Goal: Find specific page/section: Find specific page/section

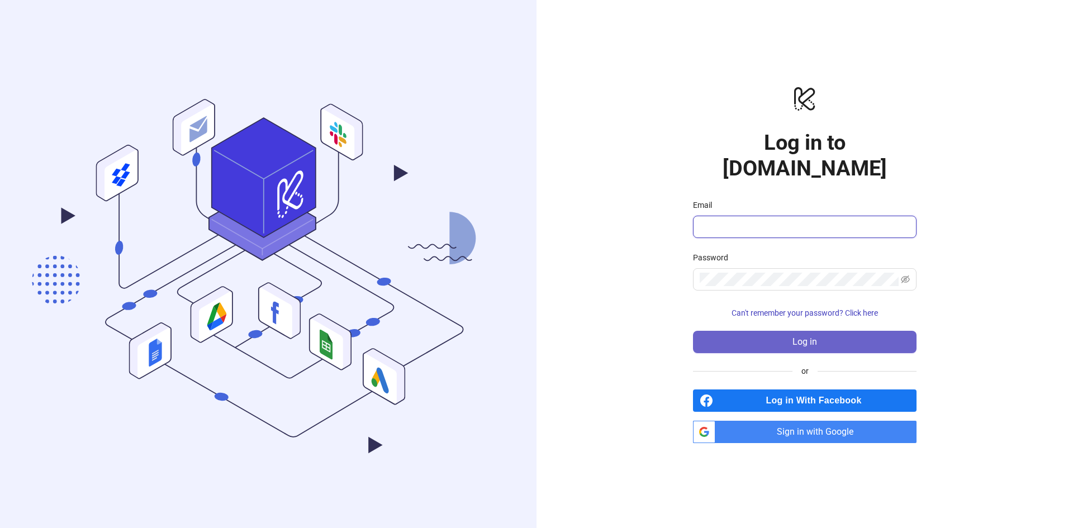
type input "**********"
click at [829, 333] on button "Log in" at bounding box center [805, 342] width 224 height 22
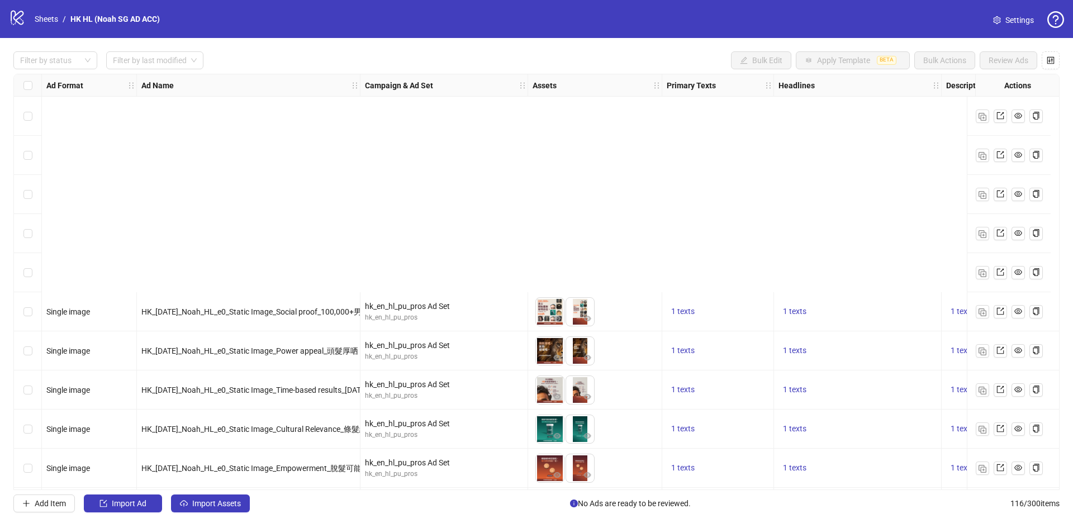
scroll to position [503, 0]
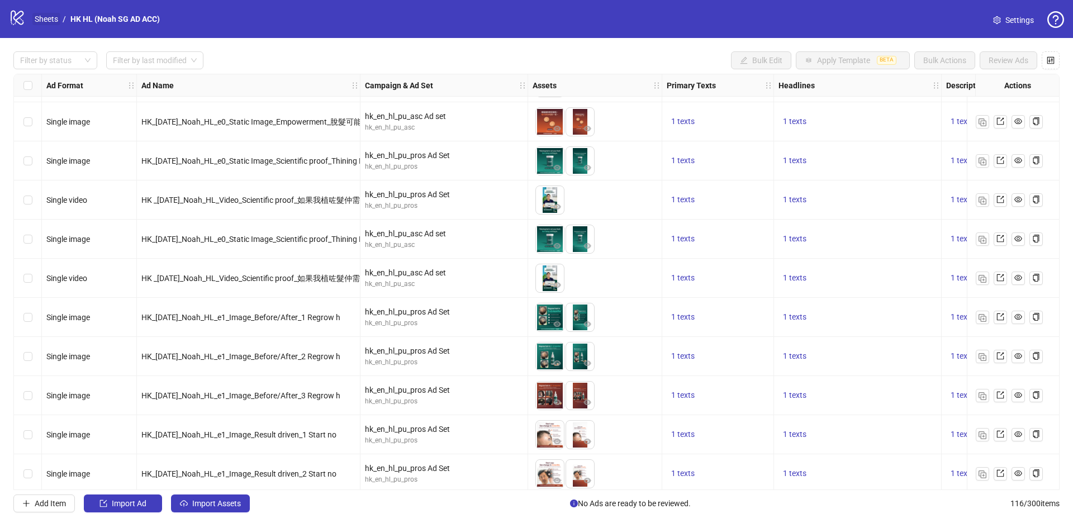
click at [42, 15] on link "Sheets" at bounding box center [46, 19] width 28 height 12
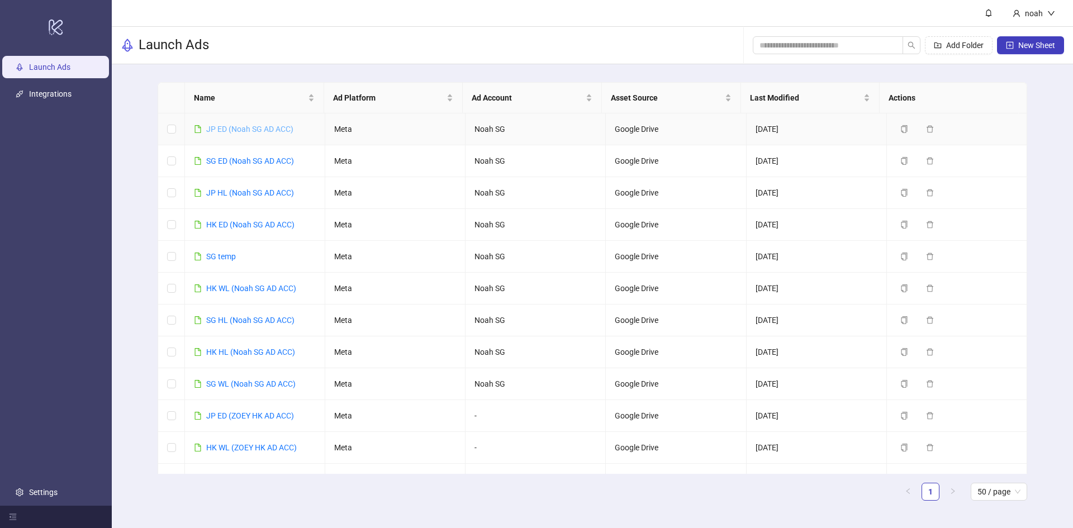
click at [220, 127] on link "JP ED (Noah SG AD ACC)" at bounding box center [249, 129] width 87 height 9
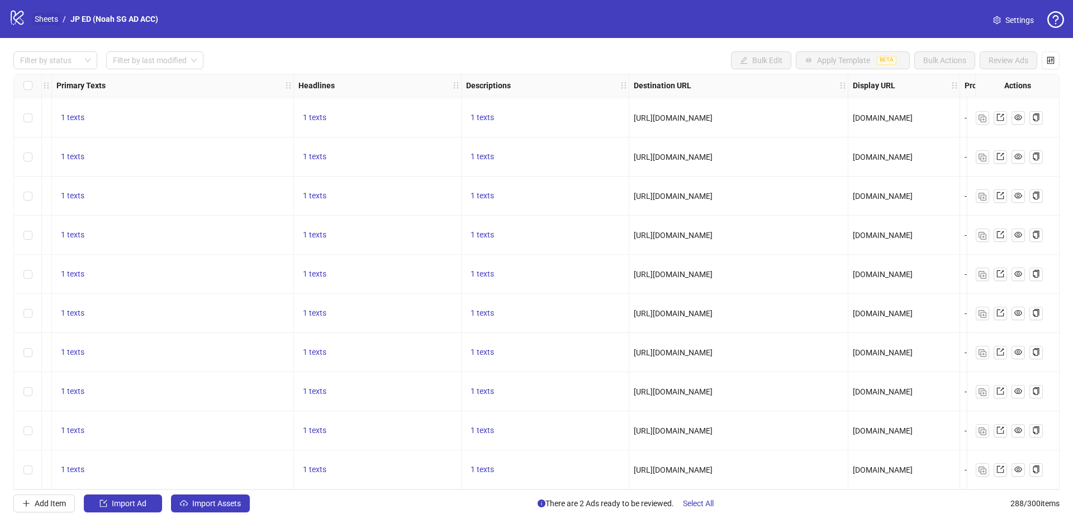
scroll to position [10879, 707]
click at [45, 22] on link "Sheets" at bounding box center [46, 19] width 28 height 12
